Goal: Information Seeking & Learning: Learn about a topic

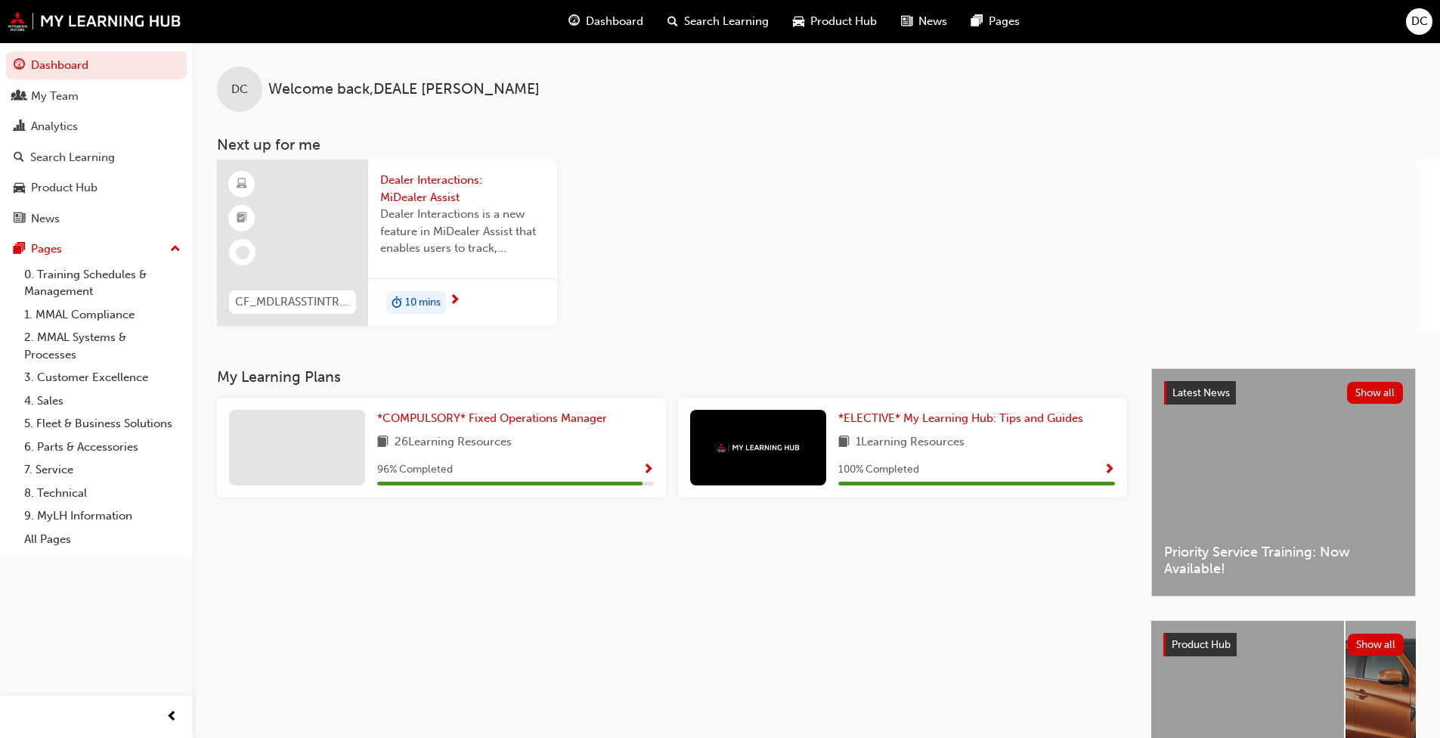
click at [87, 122] on div "Analytics" at bounding box center [97, 126] width 166 height 19
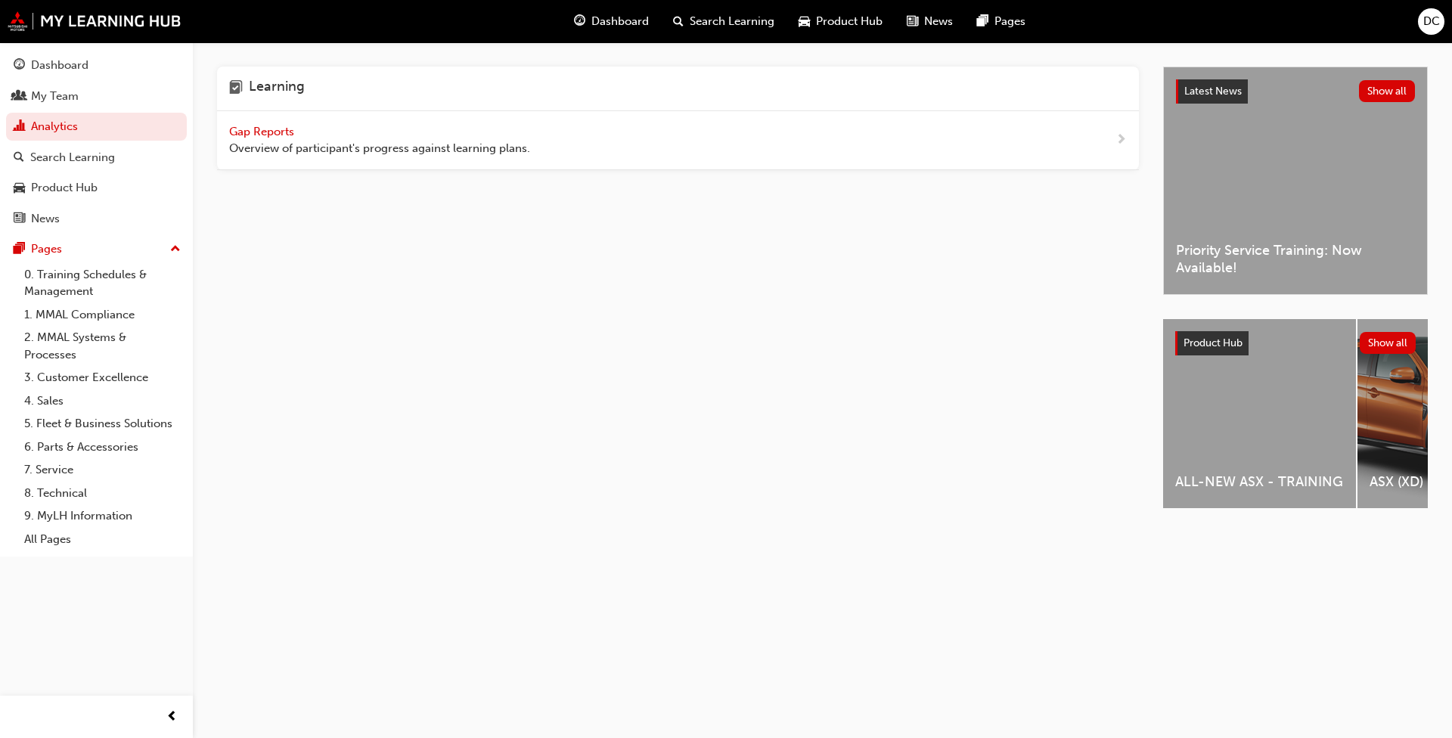
click at [246, 129] on span "Gap Reports" at bounding box center [263, 132] width 68 height 14
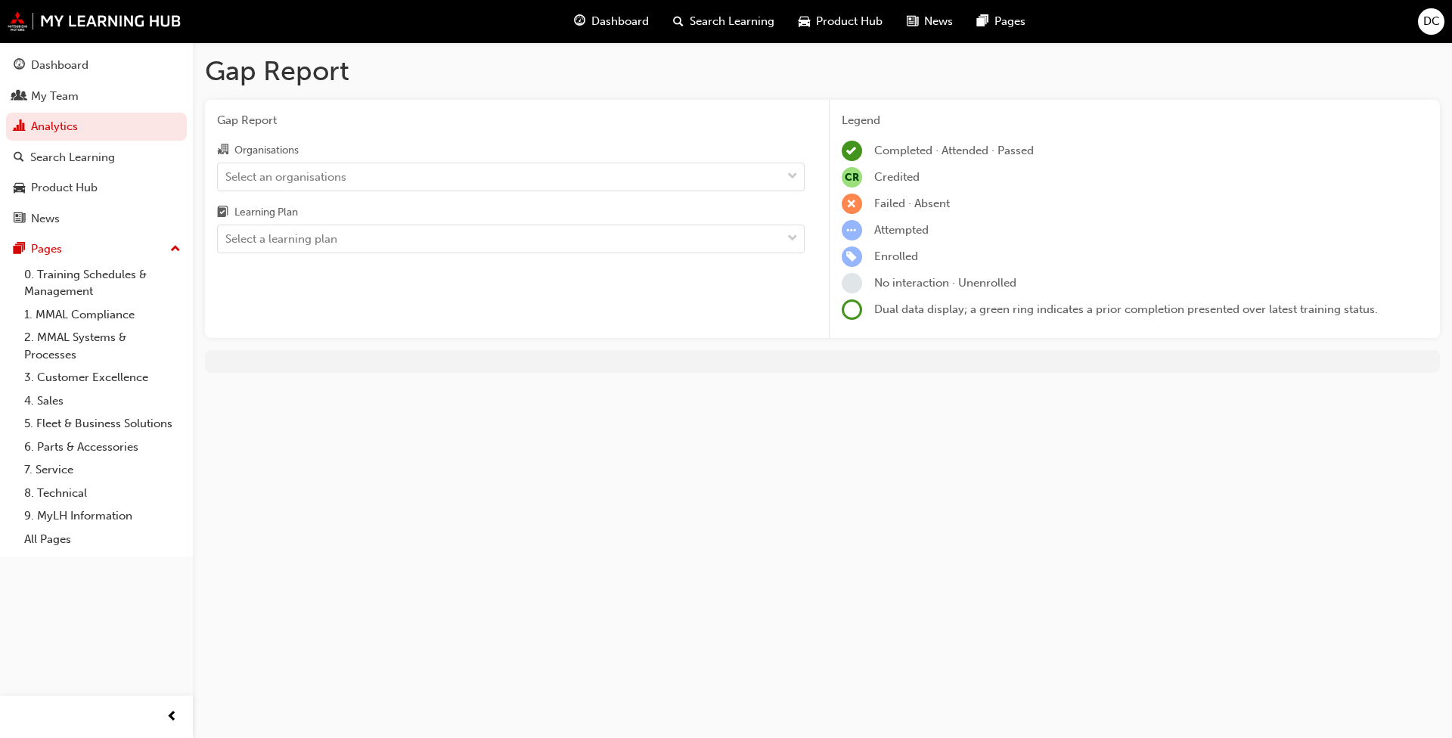
click at [794, 184] on span "down-icon" at bounding box center [792, 177] width 11 height 20
click at [227, 182] on input "Organisations Select an organisations" at bounding box center [226, 175] width 2 height 13
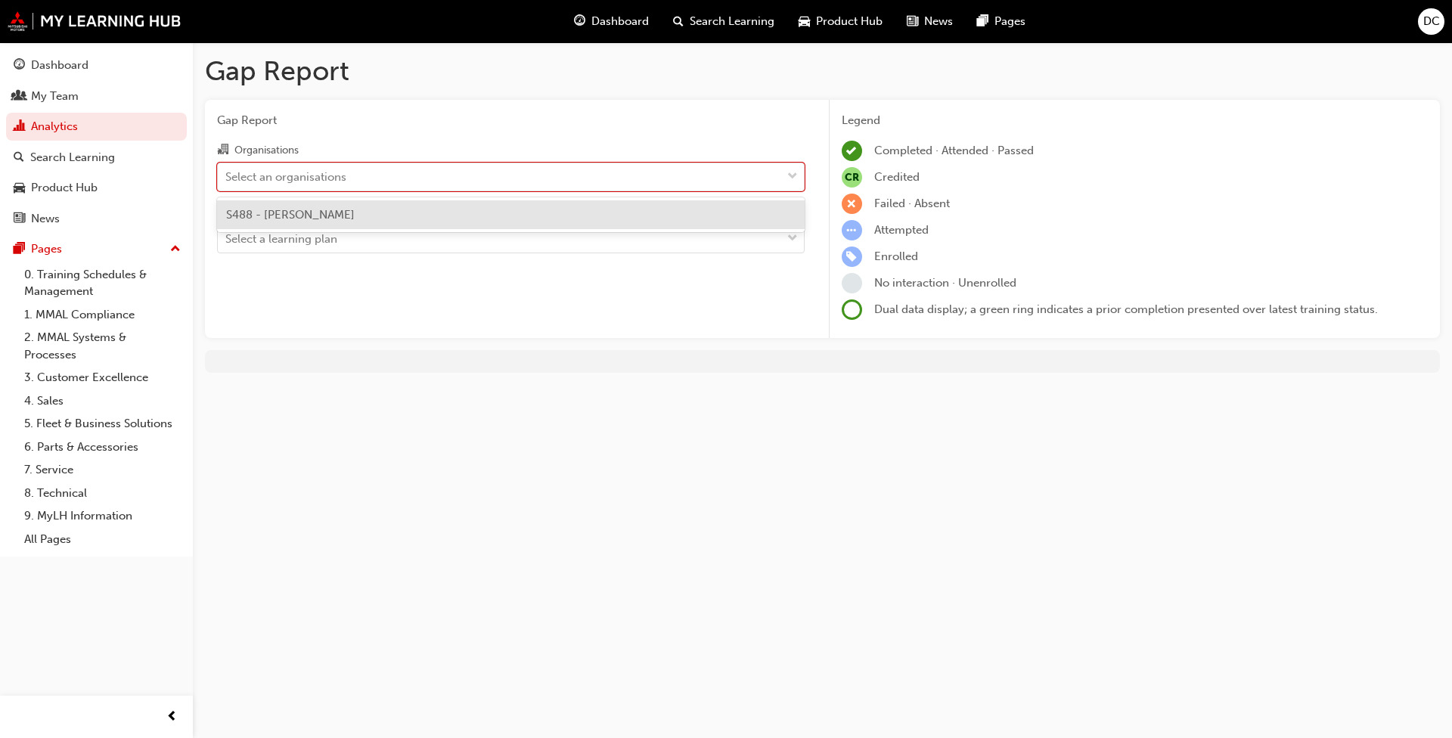
click at [457, 223] on div "S488 - [PERSON_NAME]" at bounding box center [510, 214] width 587 height 29
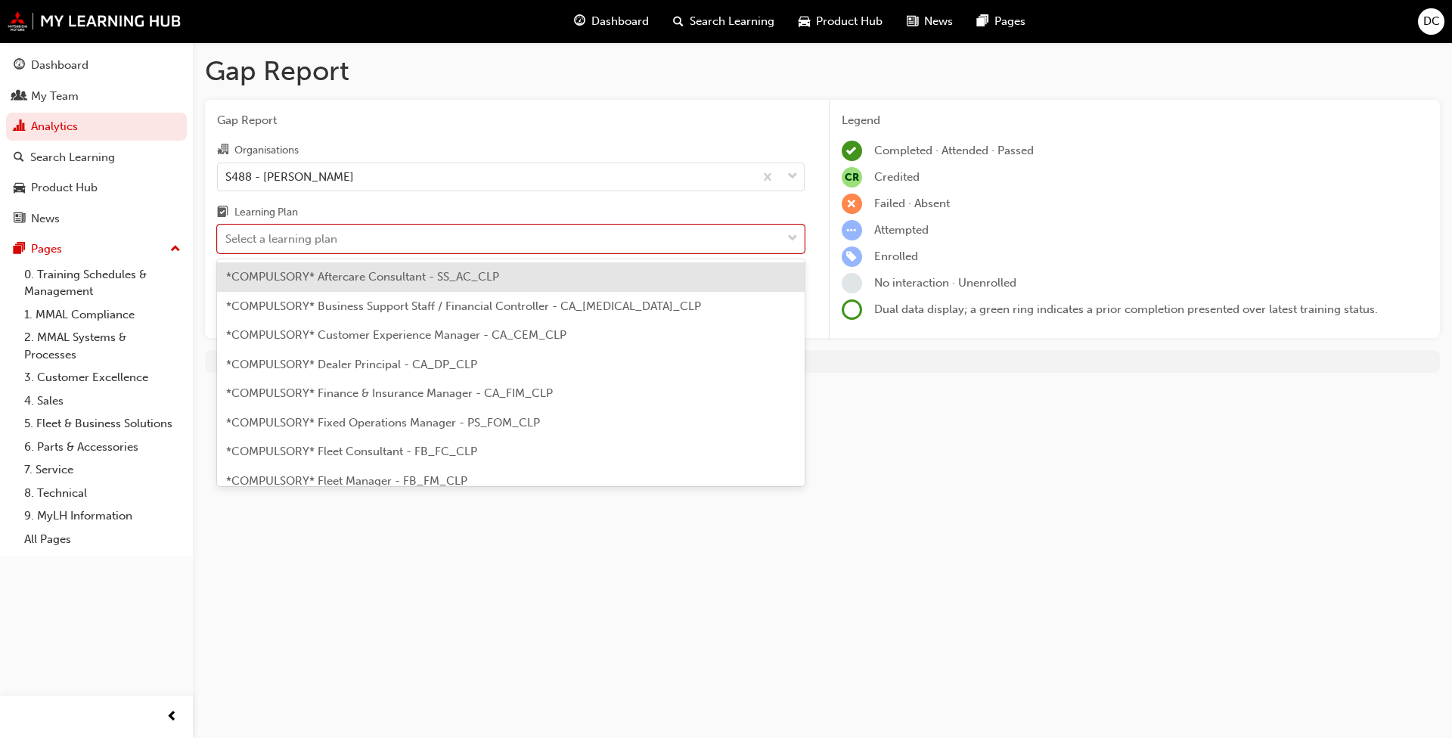
click at [500, 235] on div "Select a learning plan" at bounding box center [499, 239] width 563 height 26
click at [227, 235] on input "Learning Plan option *COMPULSORY* Aftercare Consultant - SS_AC_CLP focused, 1 o…" at bounding box center [226, 238] width 2 height 13
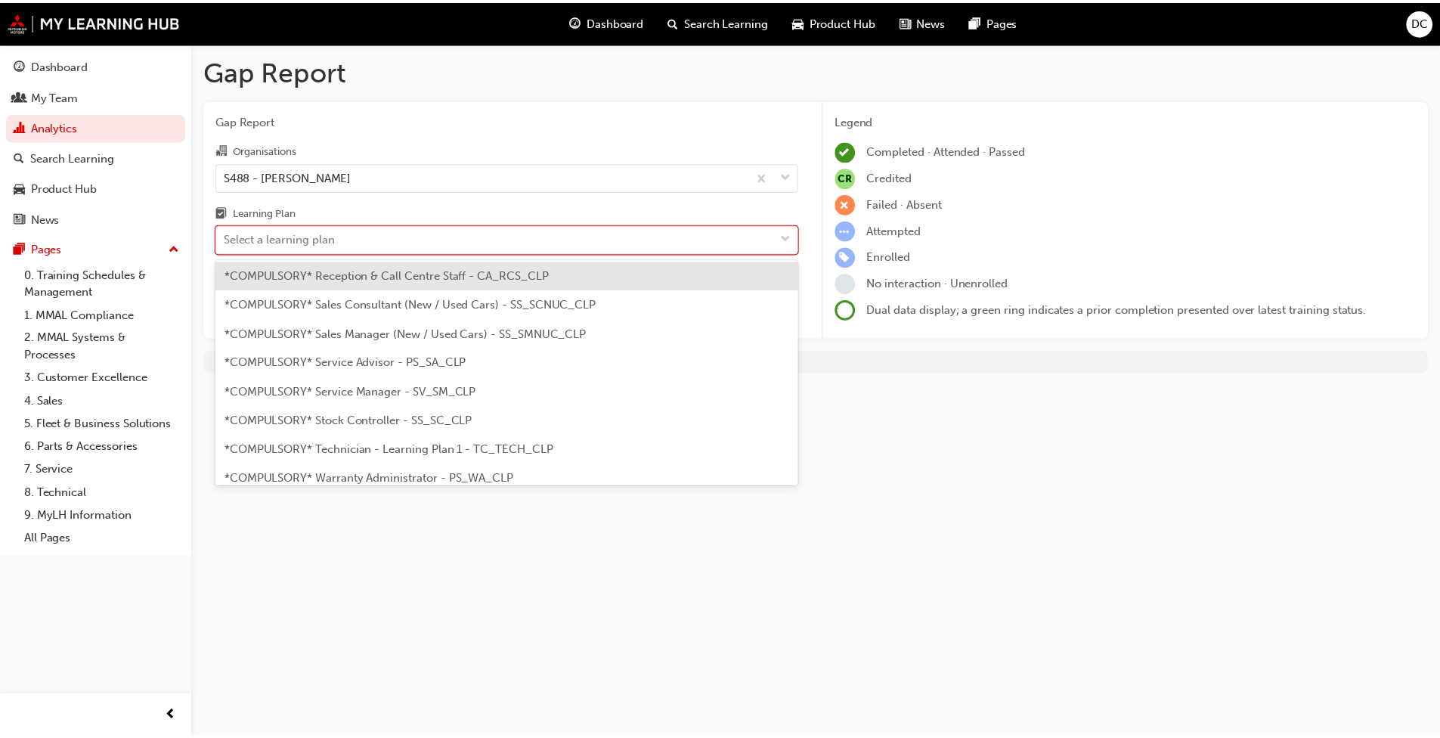
scroll to position [454, 0]
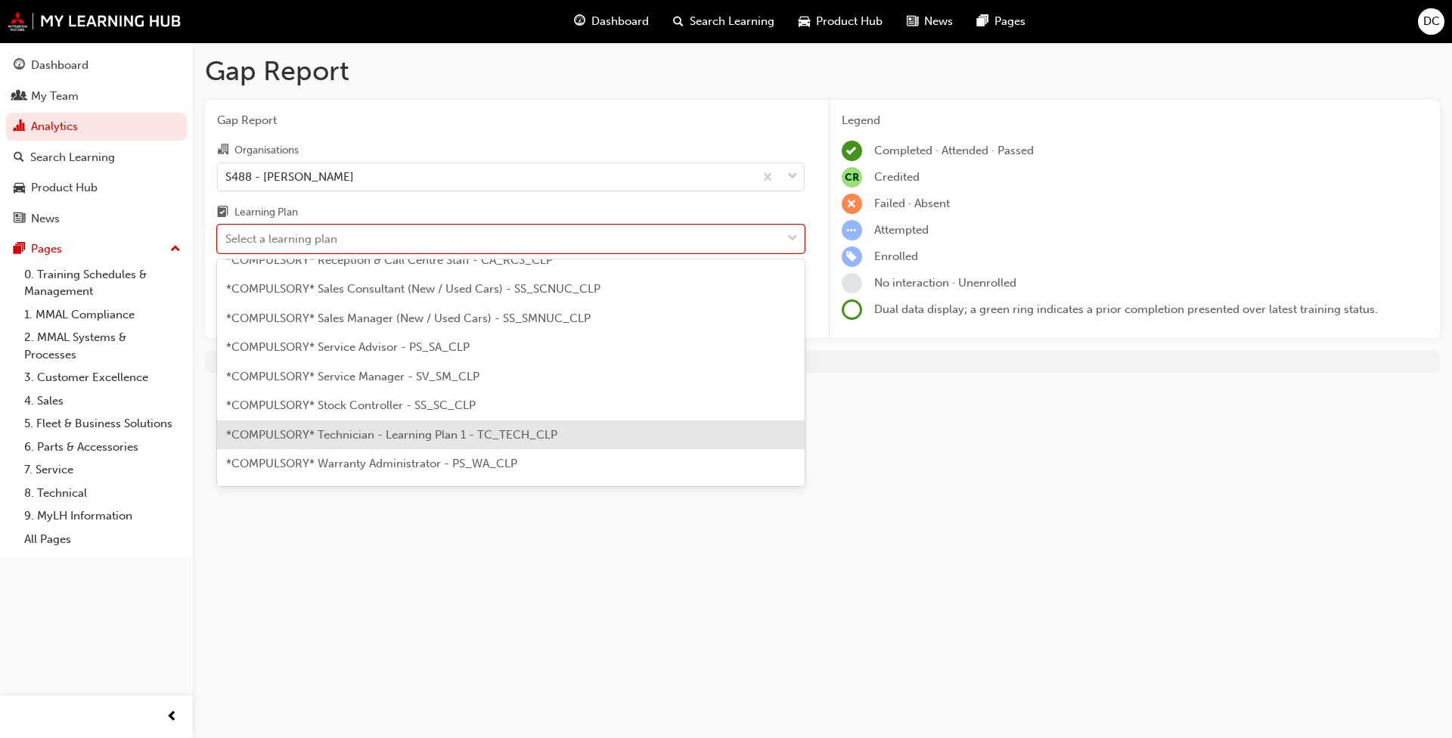
click at [423, 436] on span "*COMPULSORY* Technician - Learning Plan 1 - TC_TECH_CLP" at bounding box center [391, 435] width 331 height 14
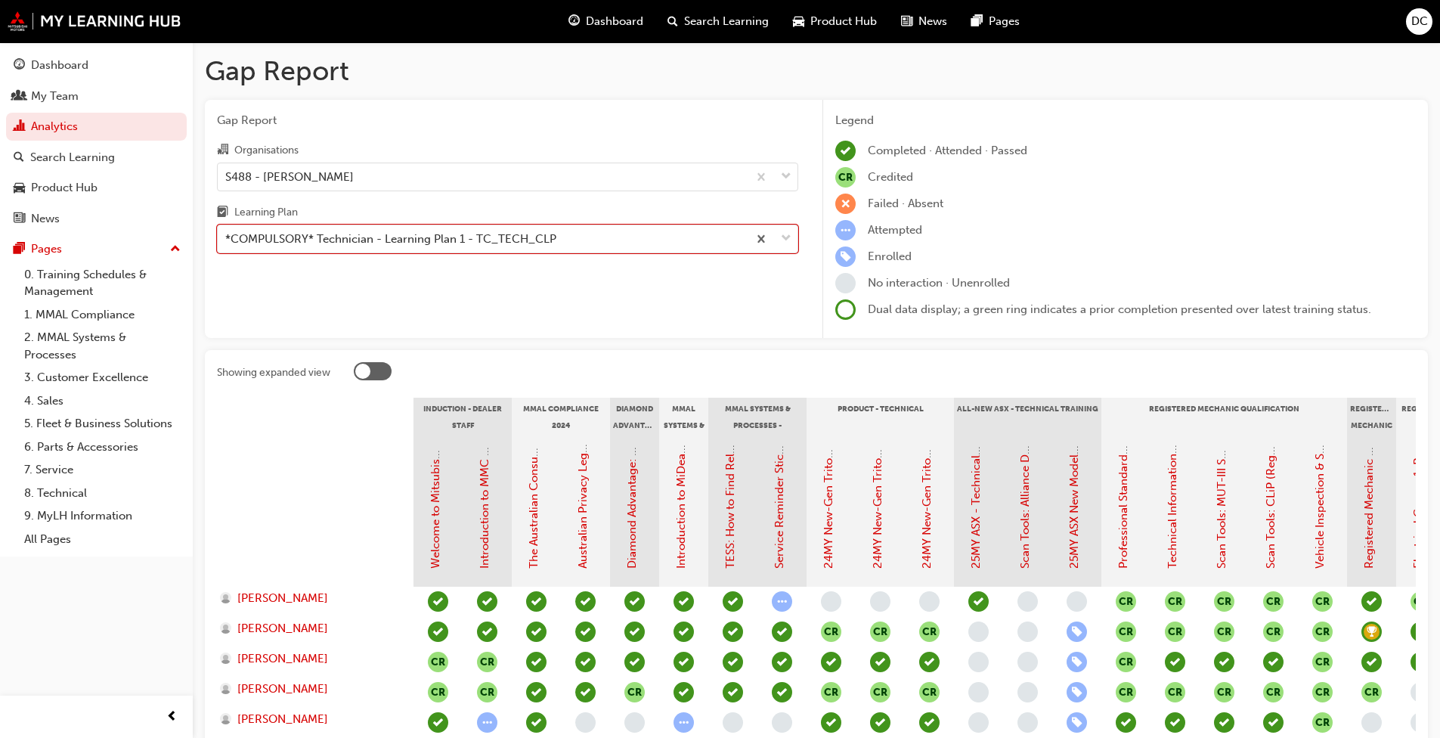
scroll to position [76, 0]
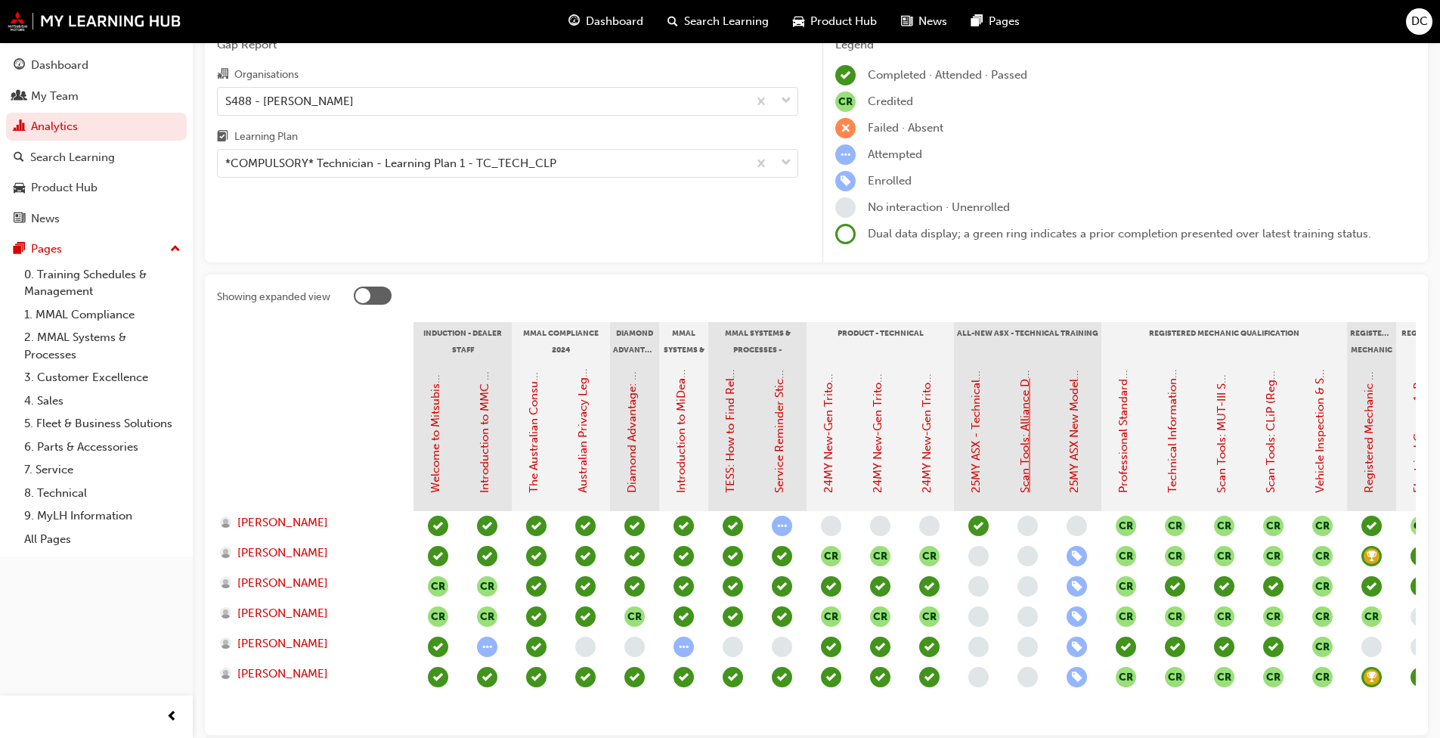
click at [1030, 470] on link "Scan Tools: Alliance Diagnostic Tool (ADT)" at bounding box center [1025, 383] width 14 height 220
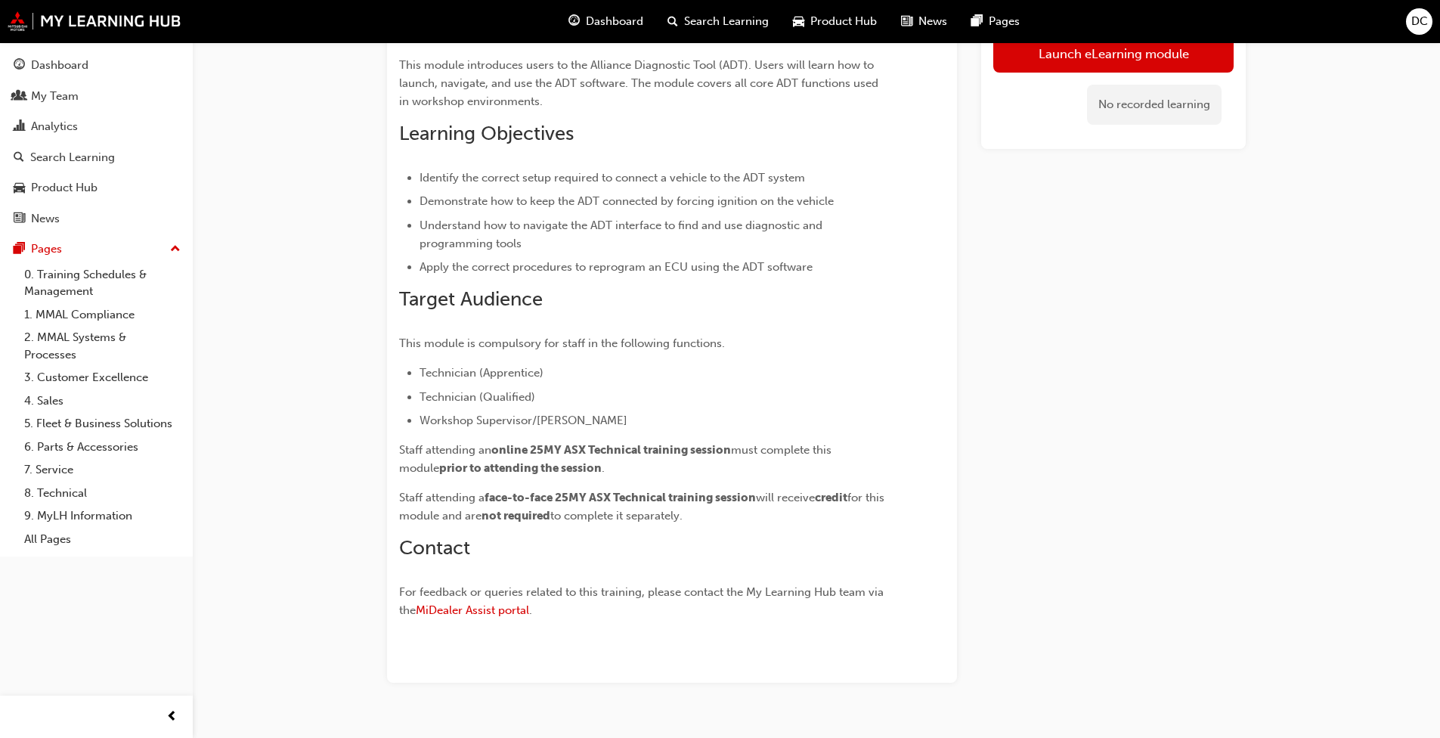
scroll to position [182, 0]
